Goal: Navigation & Orientation: Find specific page/section

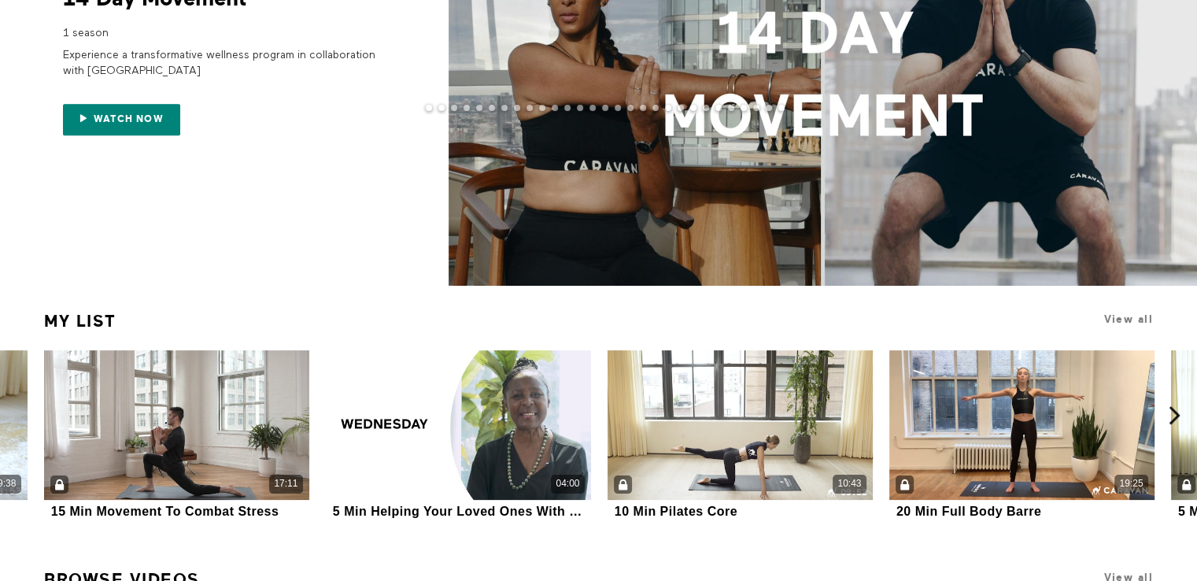
scroll to position [79, 0]
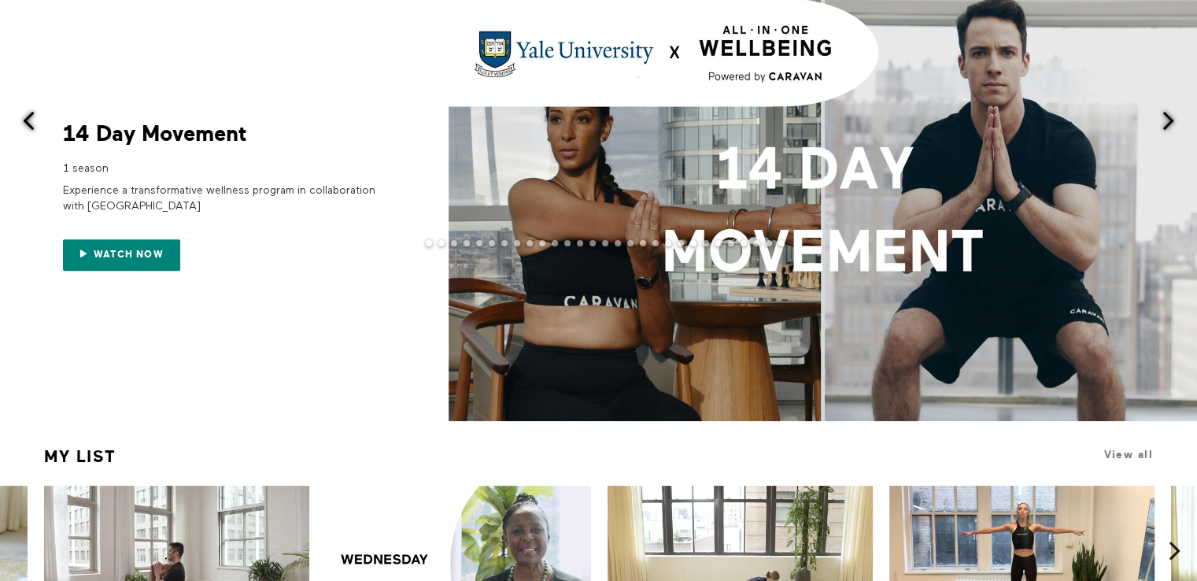
click at [142, 261] on div at bounding box center [598, 255] width 1197 height 31
click at [144, 254] on div at bounding box center [598, 255] width 1197 height 31
